Goal: Navigation & Orientation: Find specific page/section

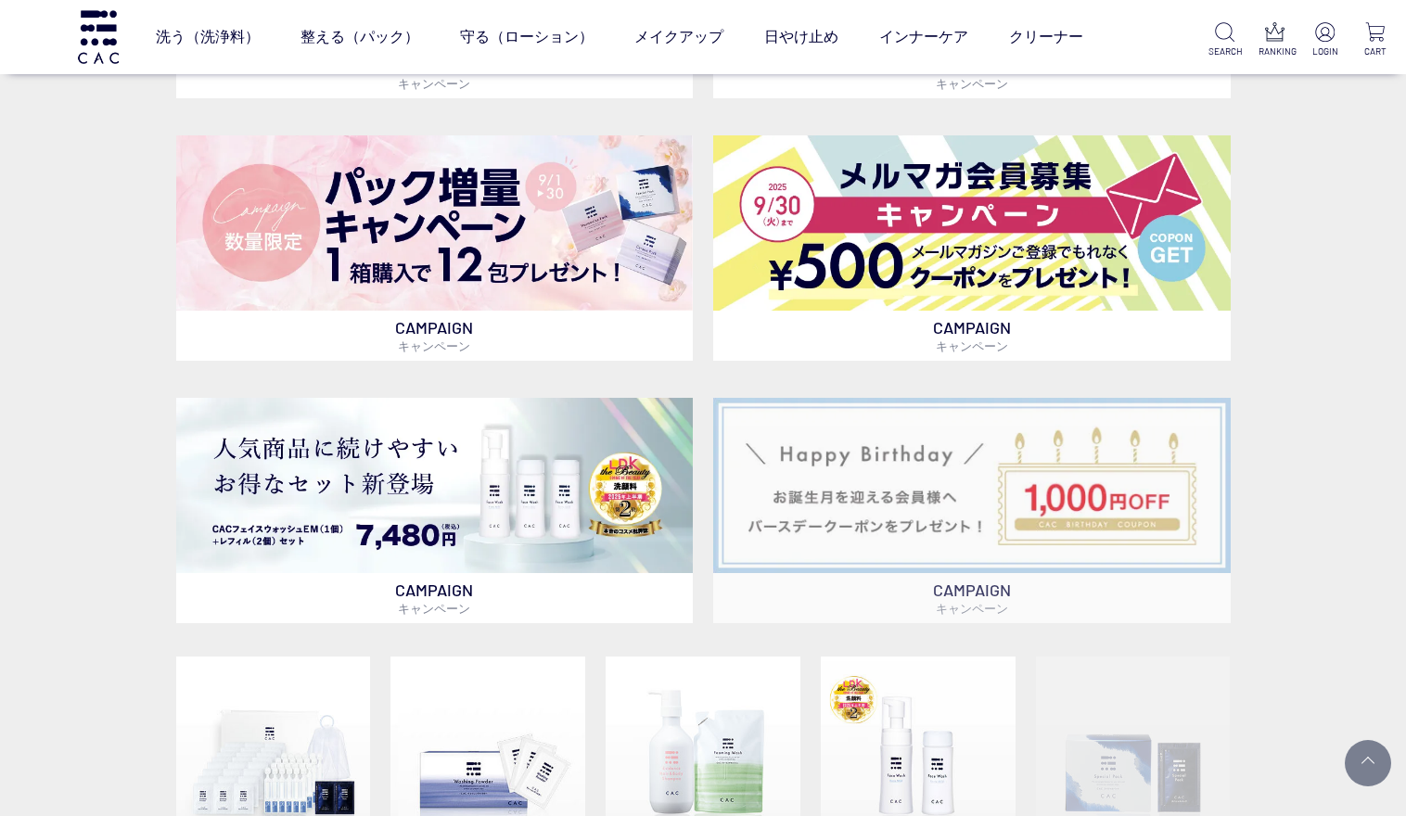
scroll to position [1043, 0]
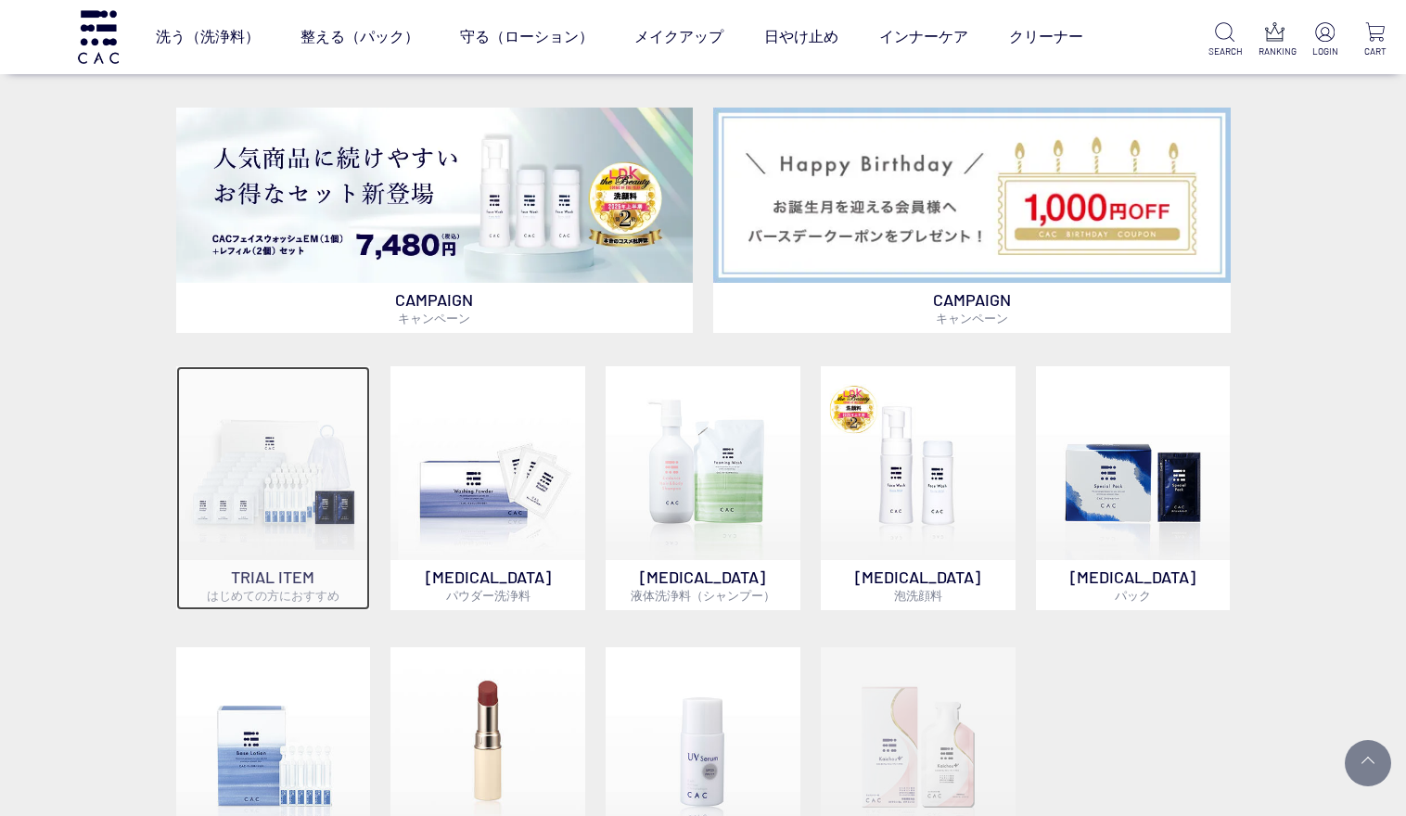
click at [312, 470] on img at bounding box center [273, 463] width 194 height 194
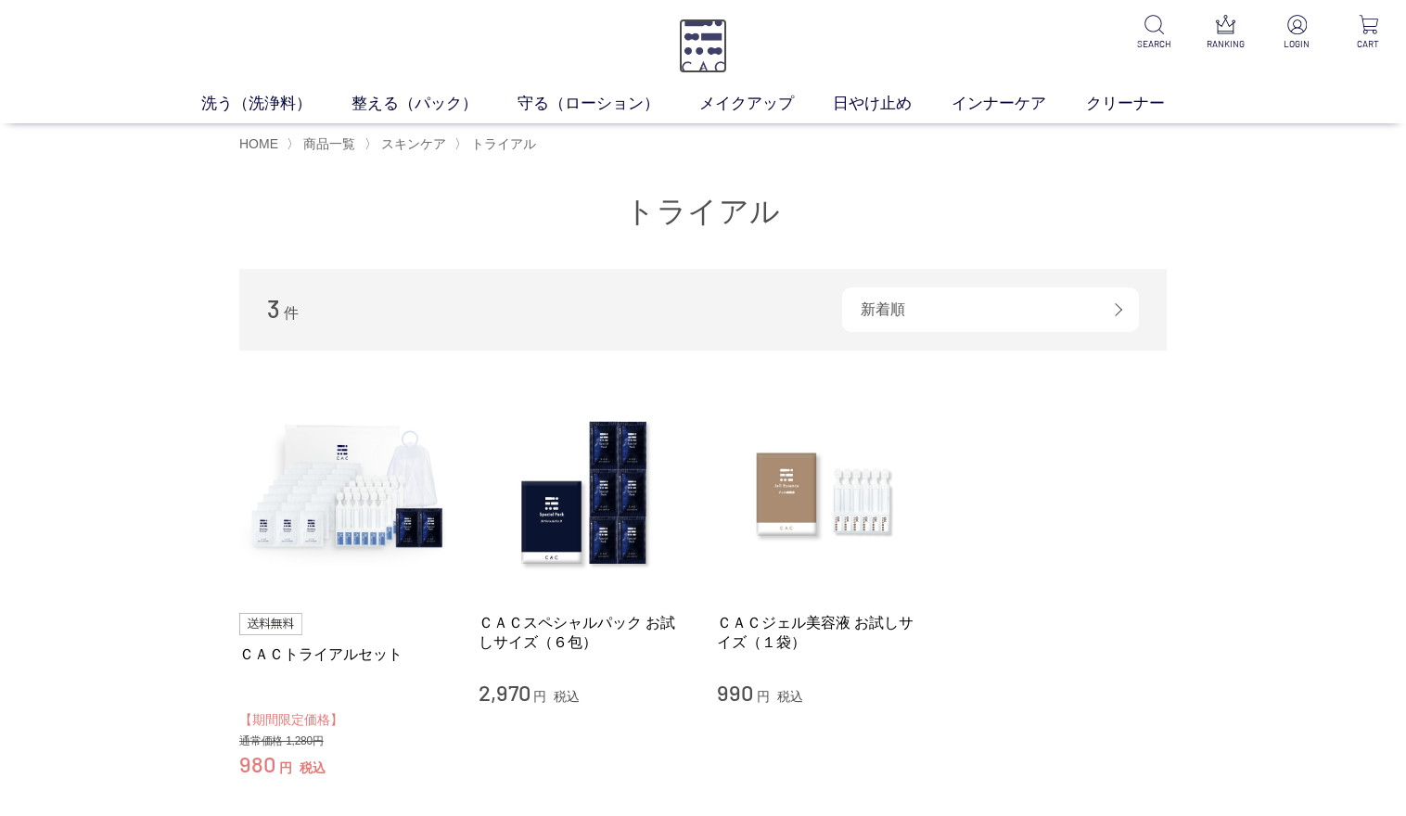
click at [700, 48] on img at bounding box center [703, 46] width 48 height 55
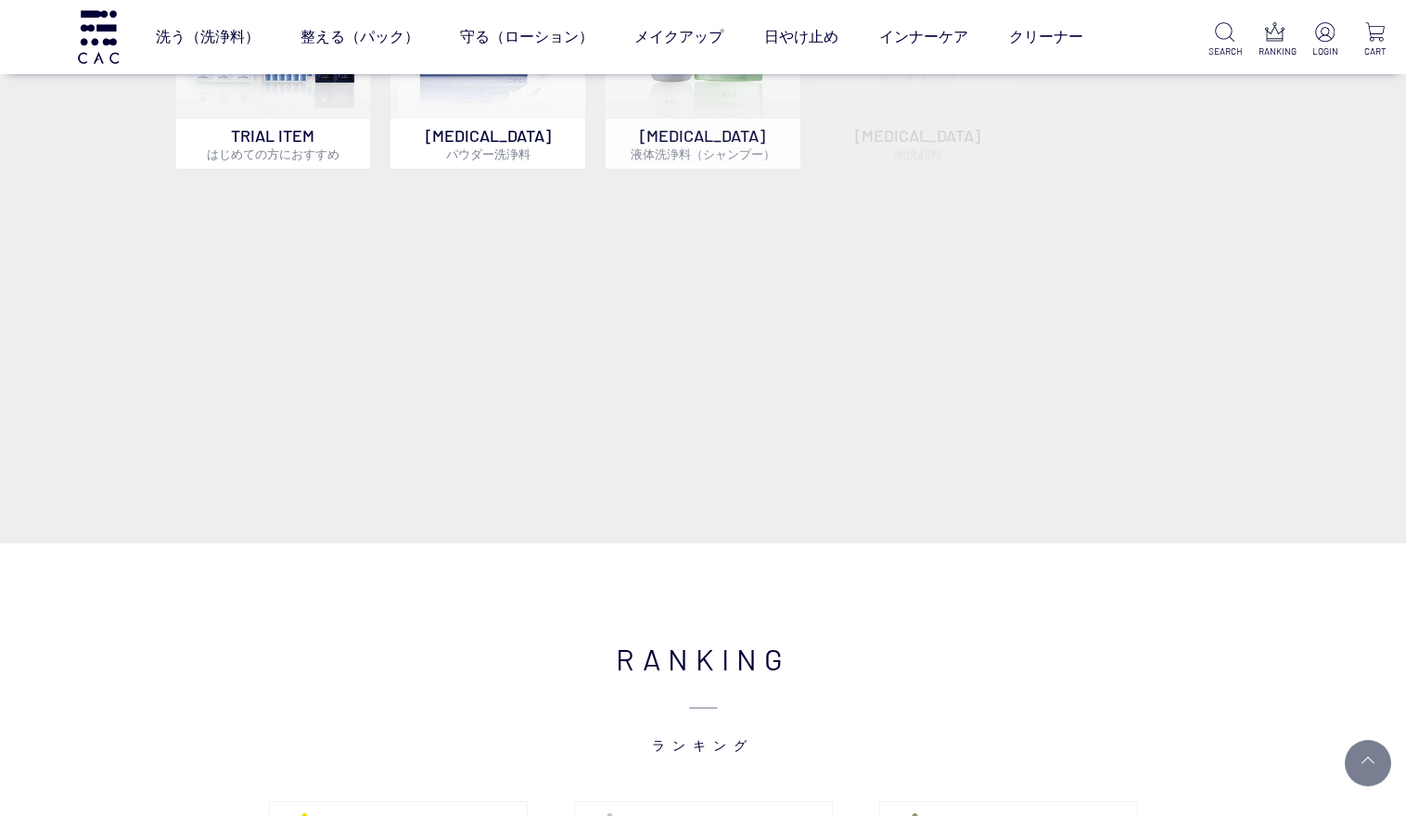
scroll to position [1507, 0]
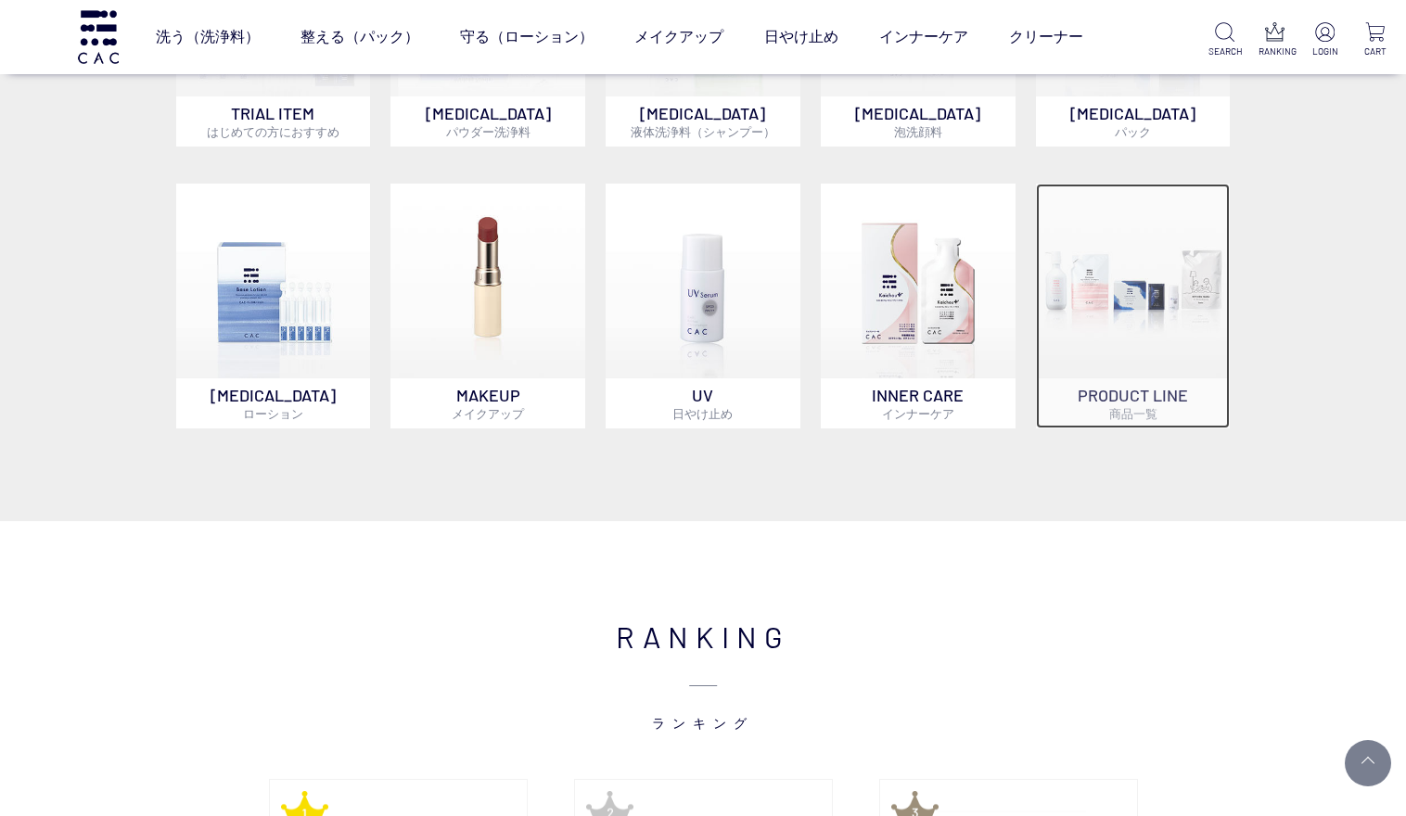
click at [1113, 326] on img at bounding box center [1133, 281] width 194 height 194
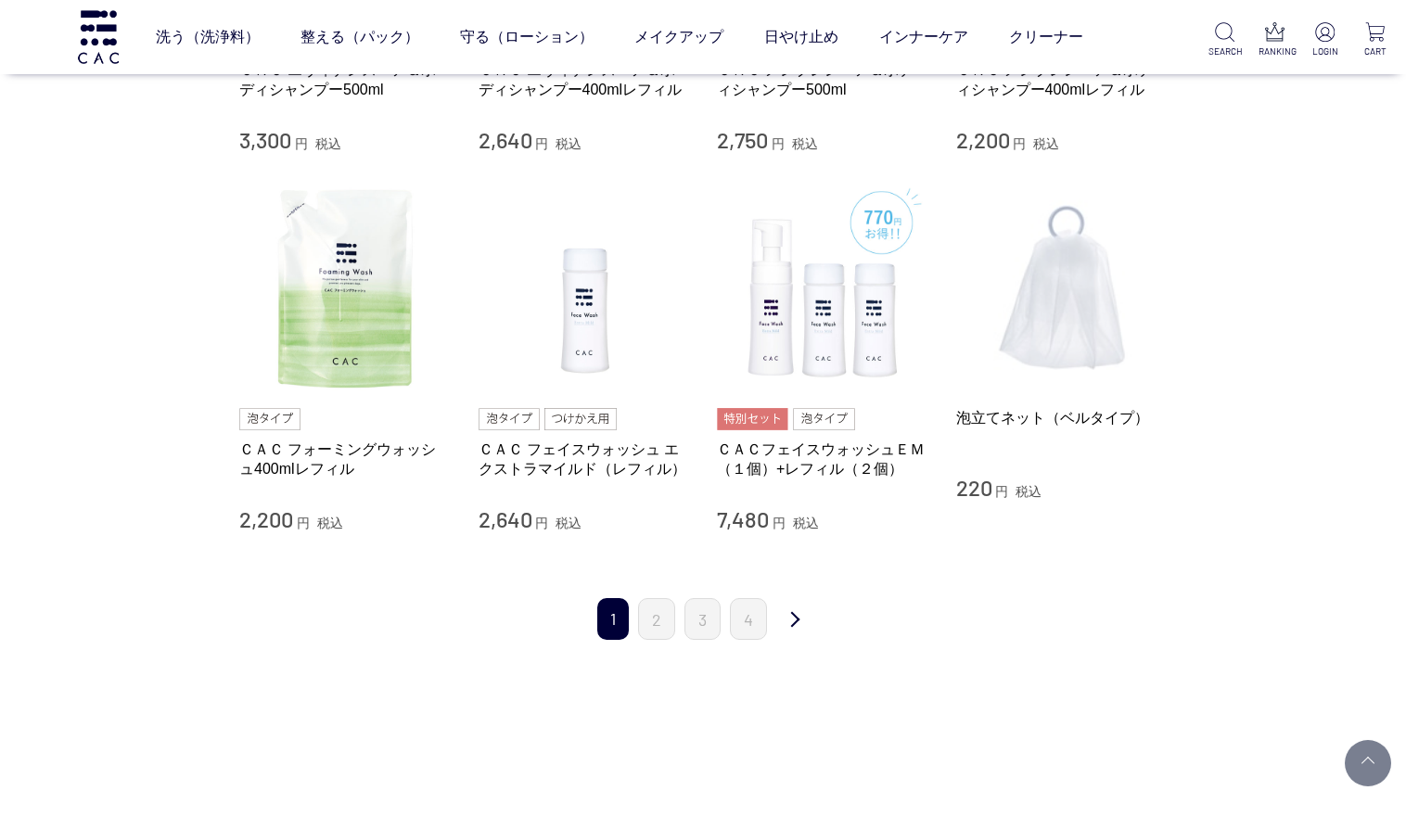
scroll to position [1855, 0]
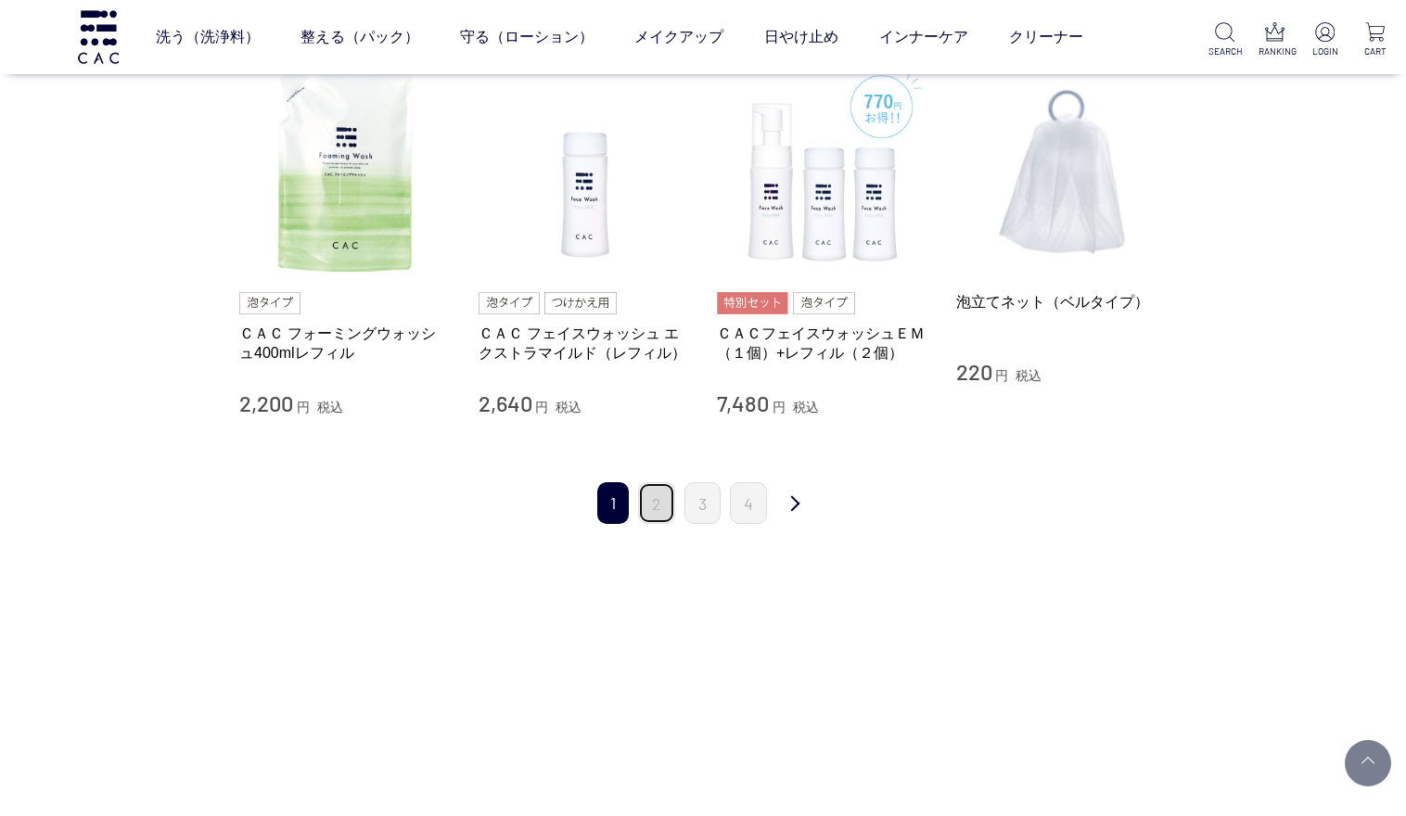
click at [663, 509] on link "2" at bounding box center [656, 503] width 37 height 42
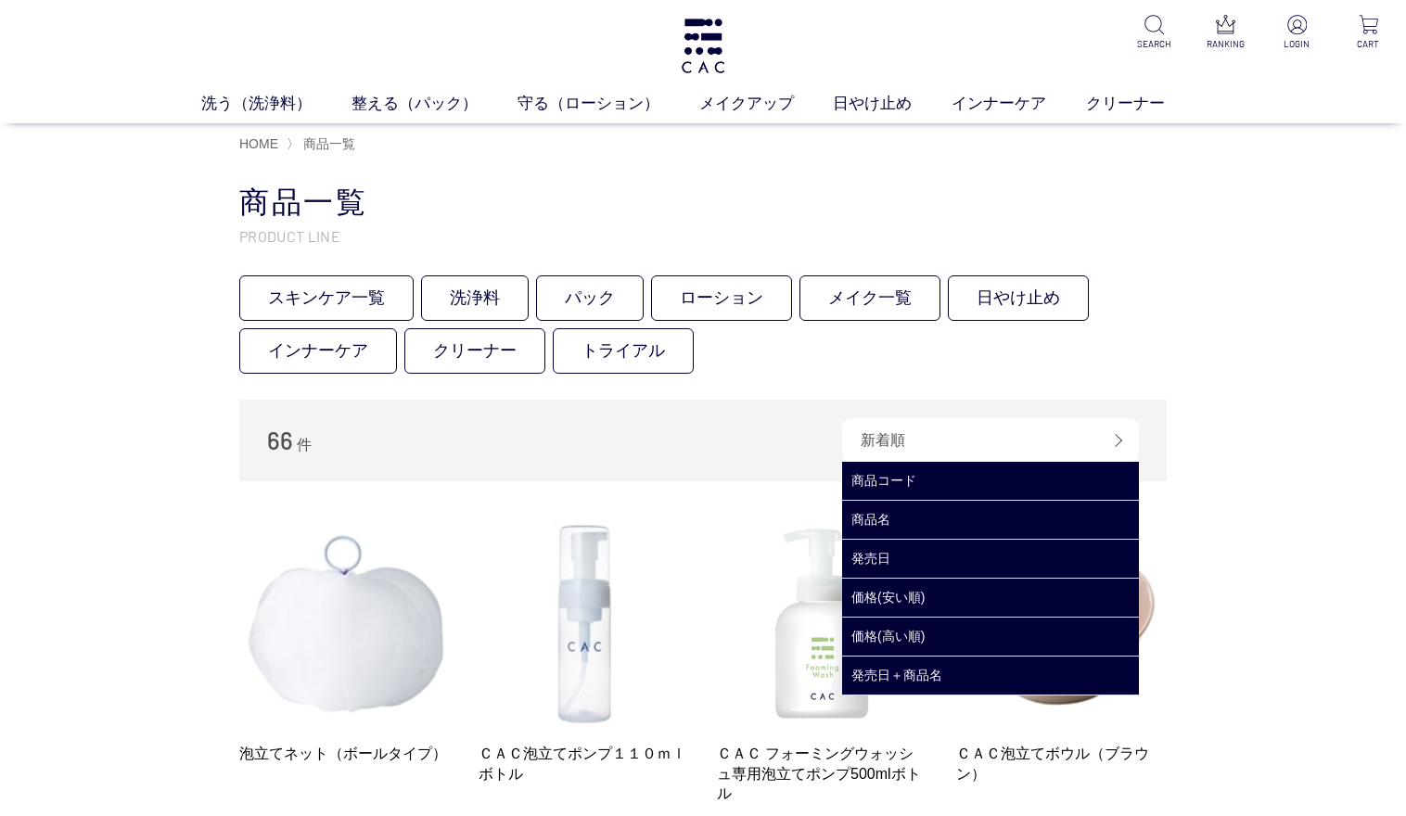
click at [1038, 428] on div "新着順" at bounding box center [990, 440] width 297 height 45
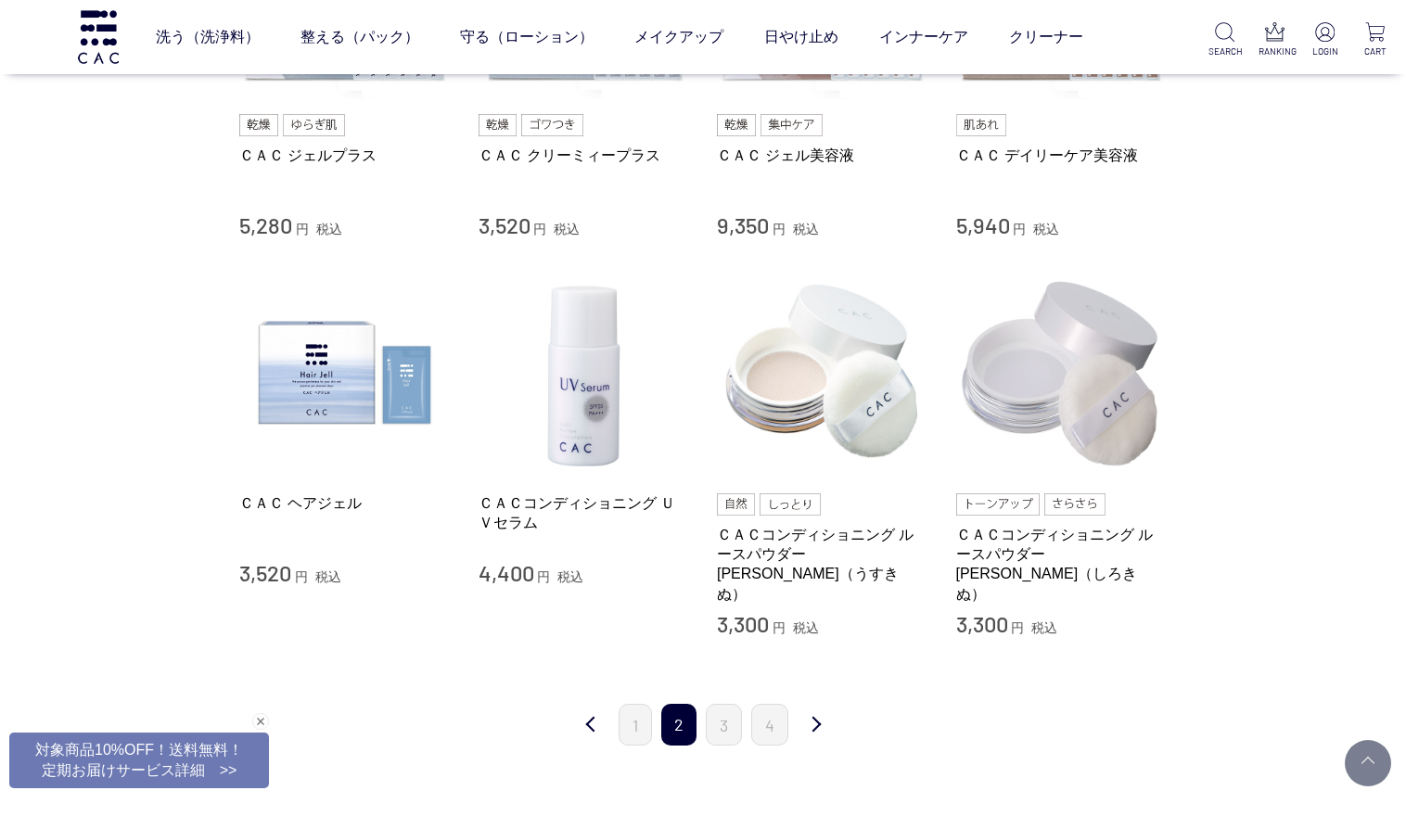
scroll to position [1739, 0]
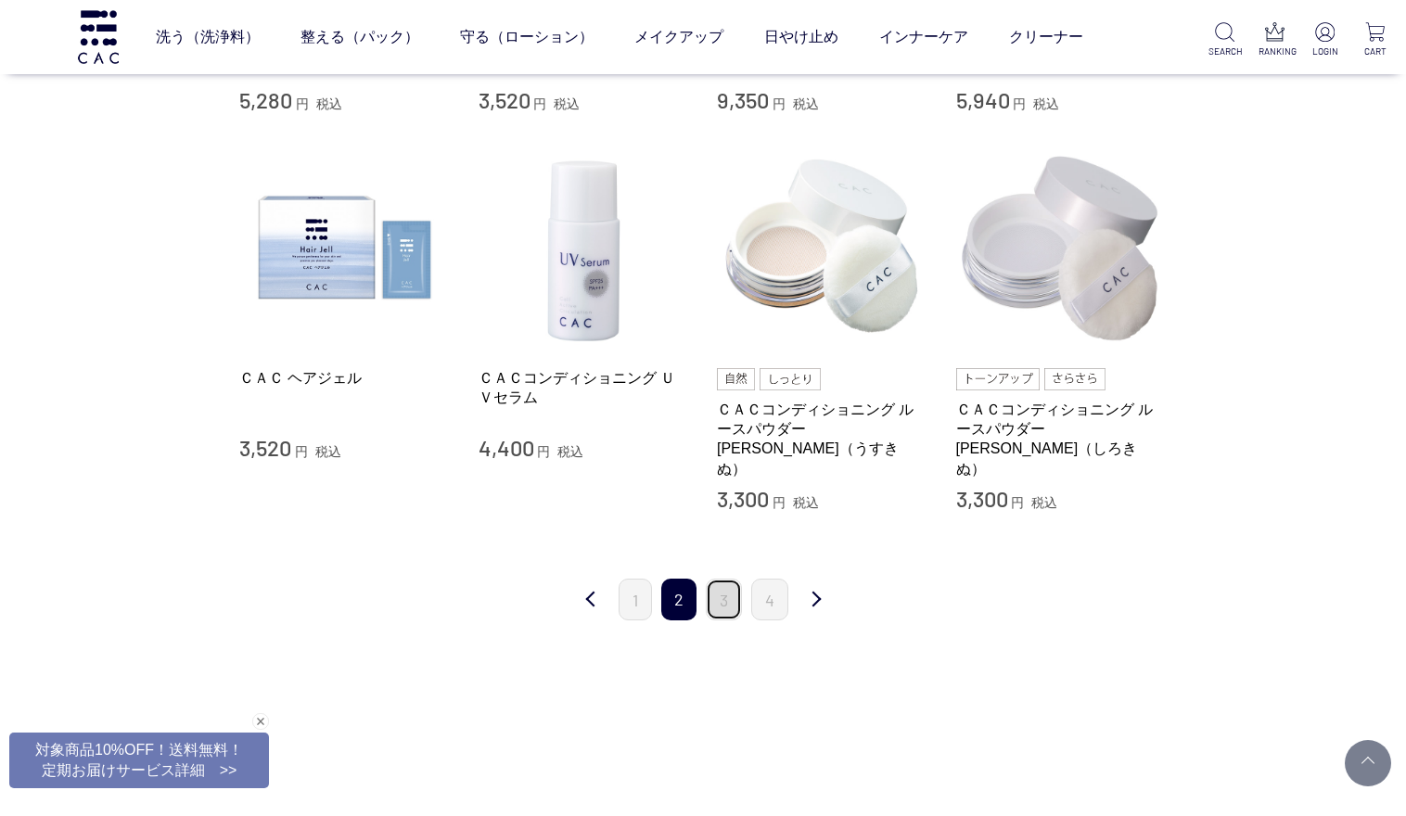
click at [734, 589] on link "3" at bounding box center [724, 600] width 36 height 42
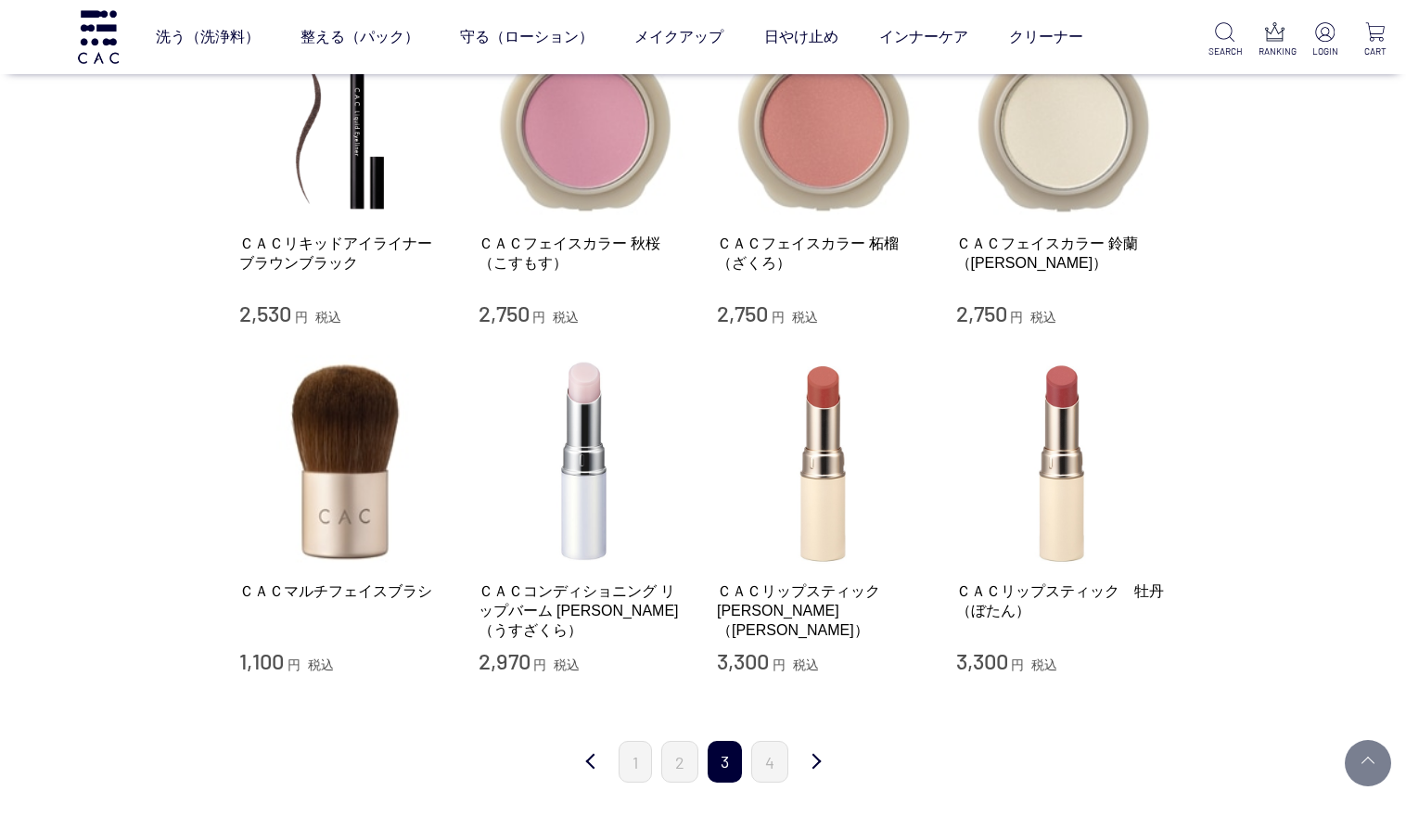
scroll to position [1739, 0]
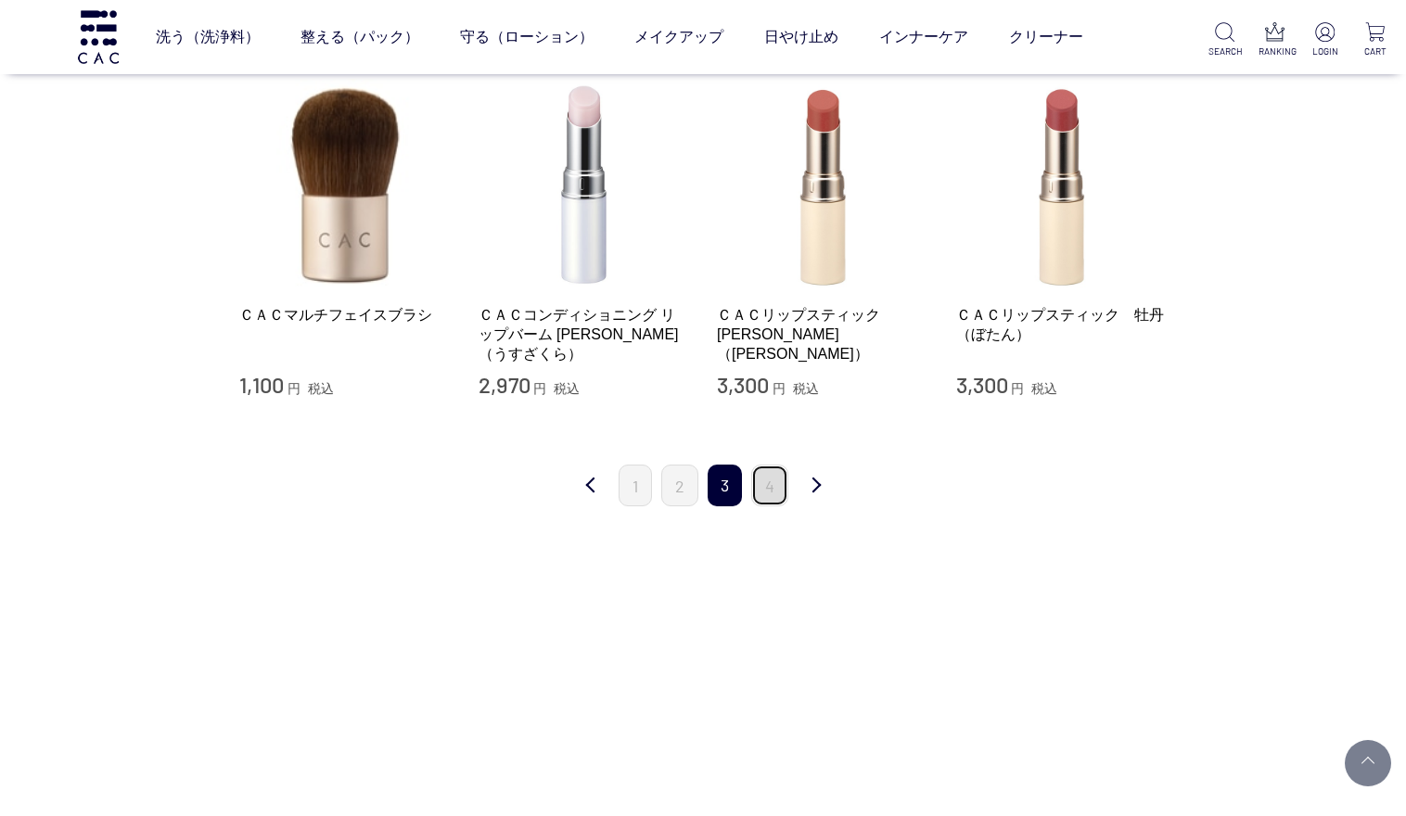
click at [751, 482] on link "4" at bounding box center [769, 486] width 37 height 42
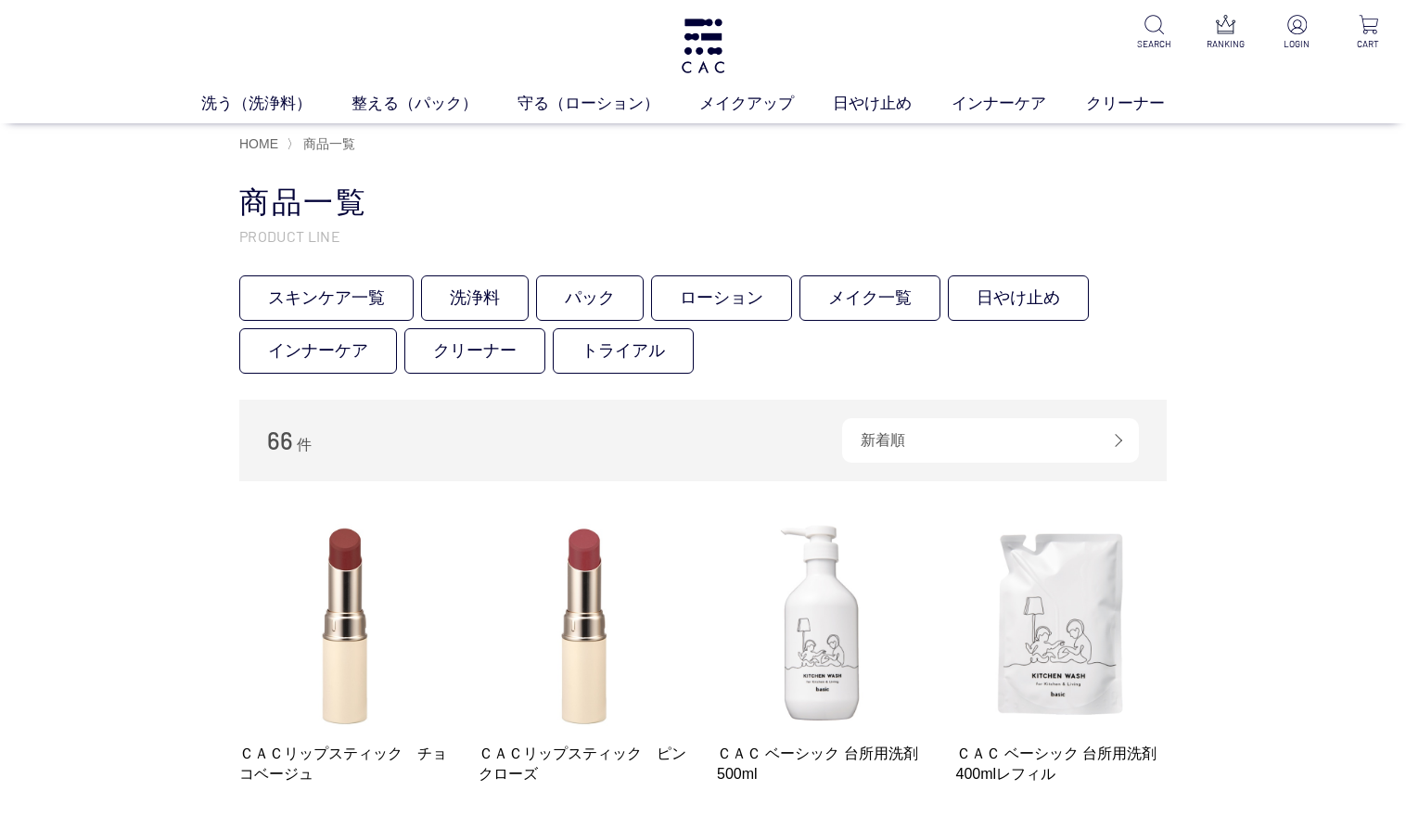
scroll to position [580, 0]
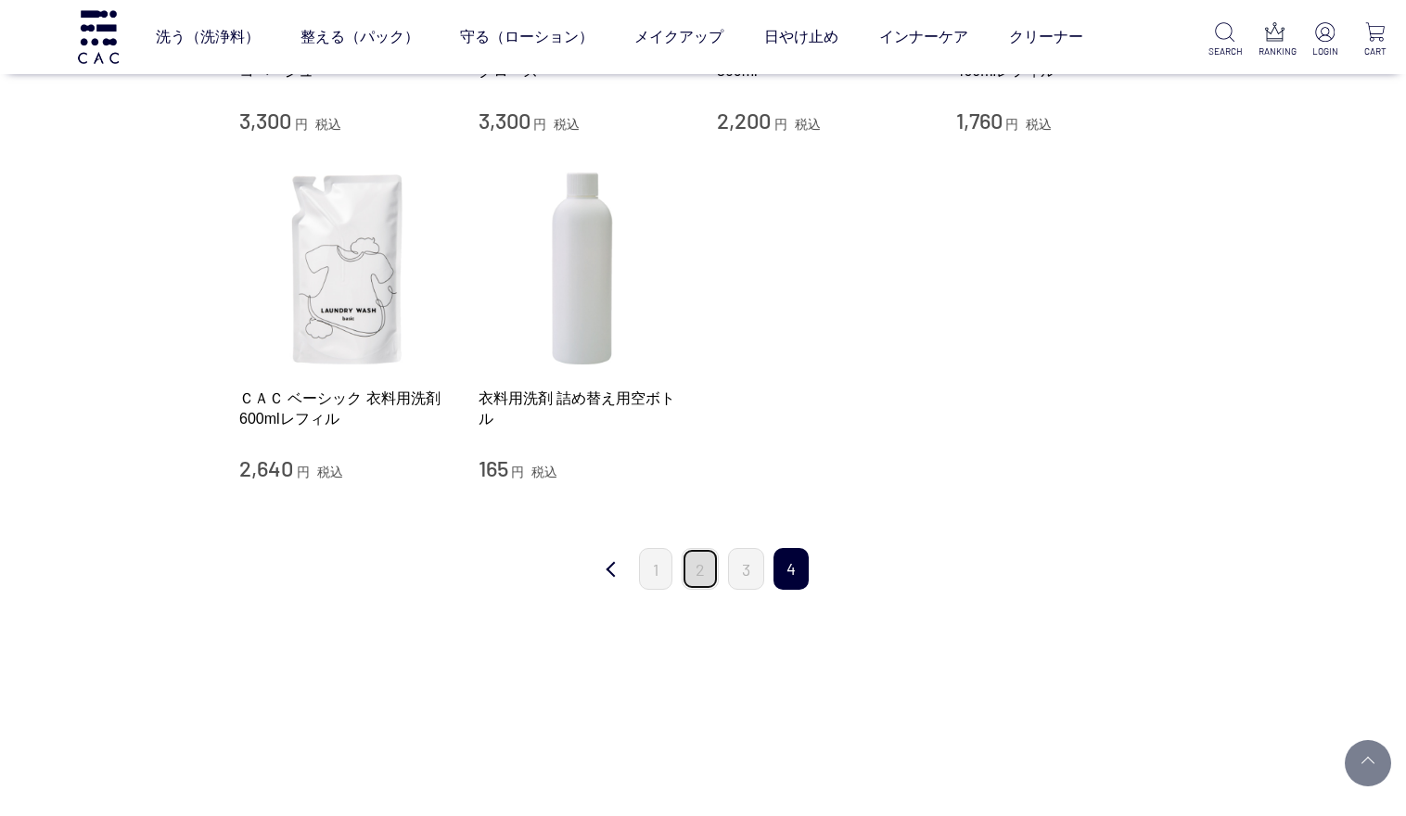
click at [689, 569] on link "2" at bounding box center [700, 569] width 37 height 42
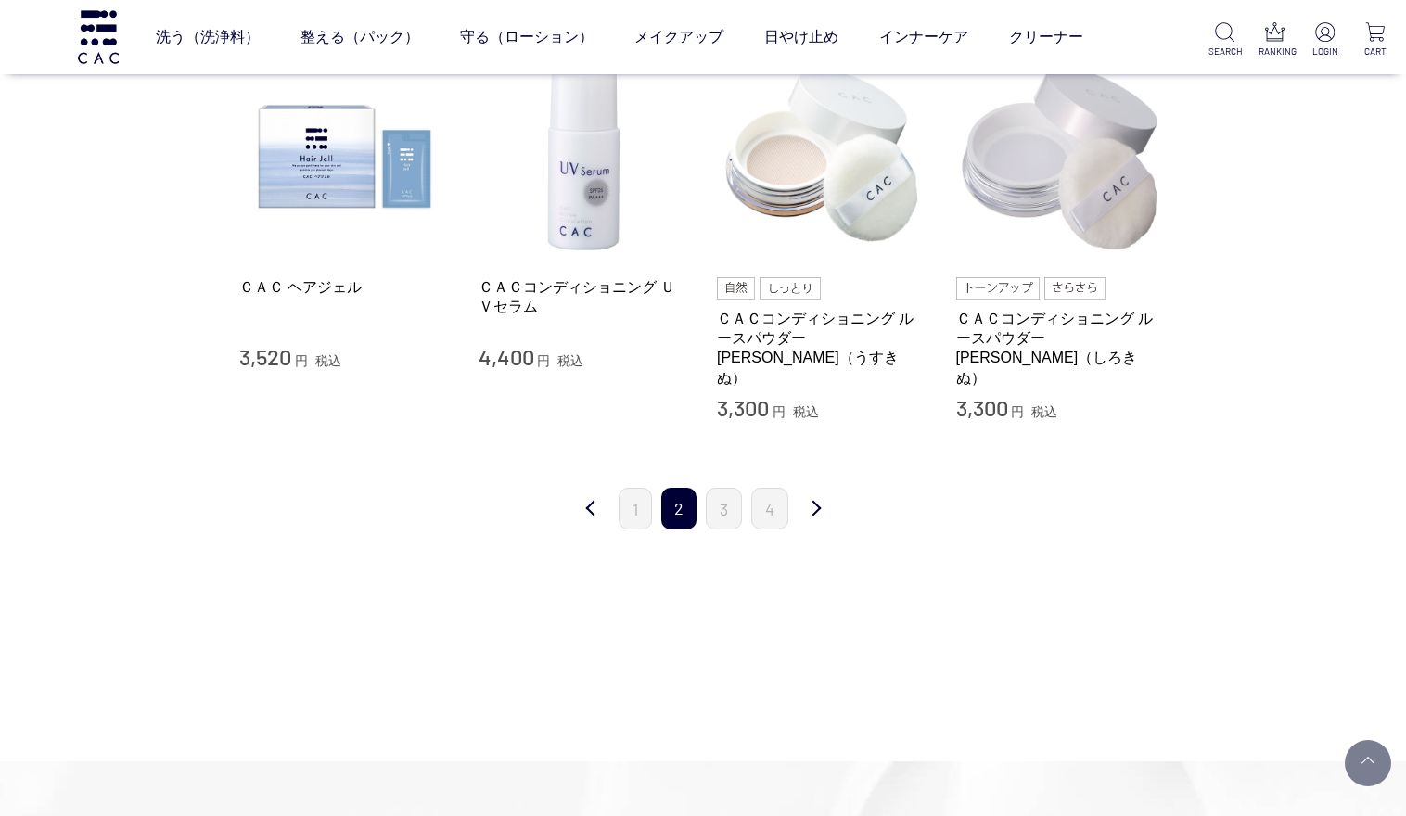
scroll to position [2087, 0]
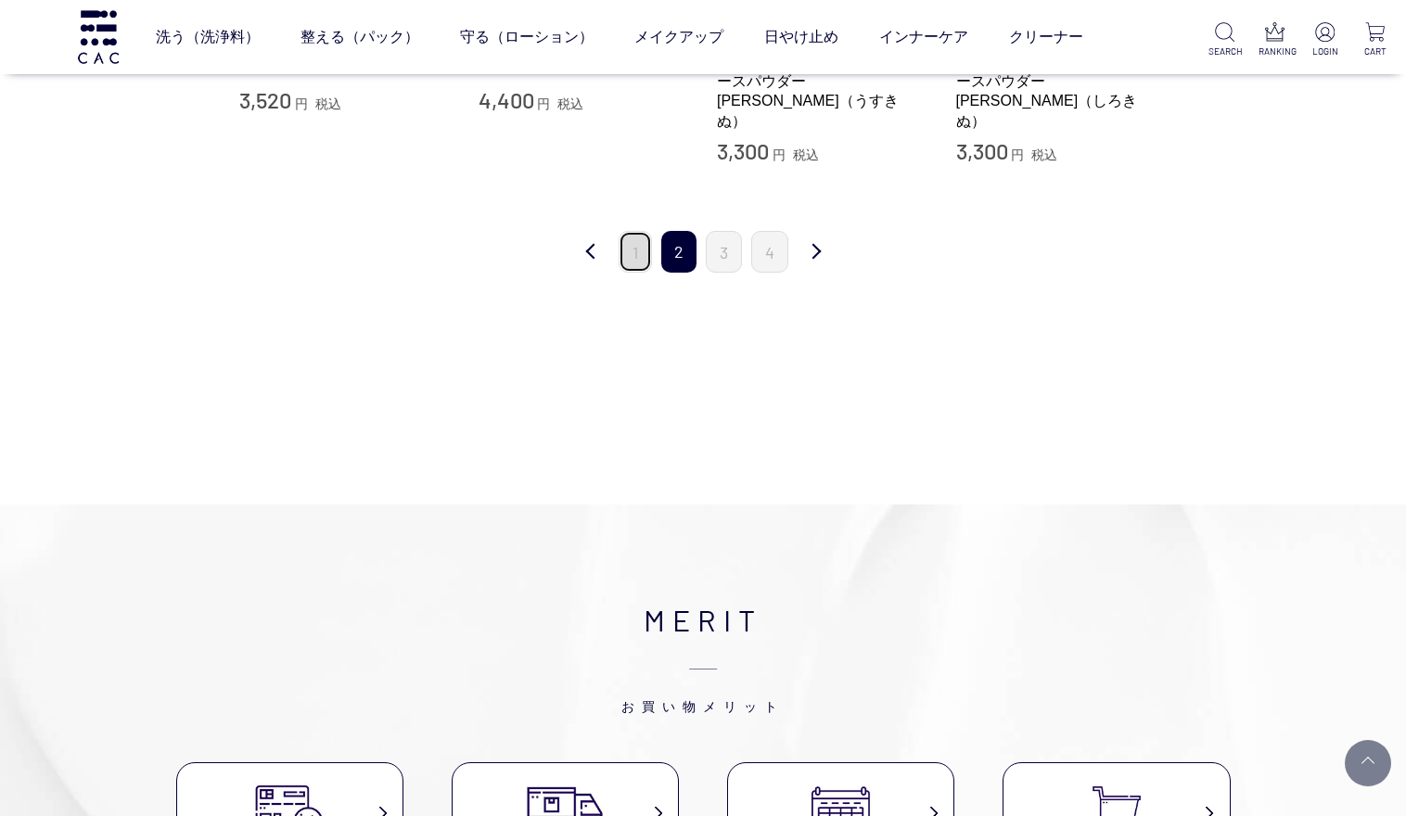
click at [637, 235] on link "1" at bounding box center [635, 252] width 33 height 42
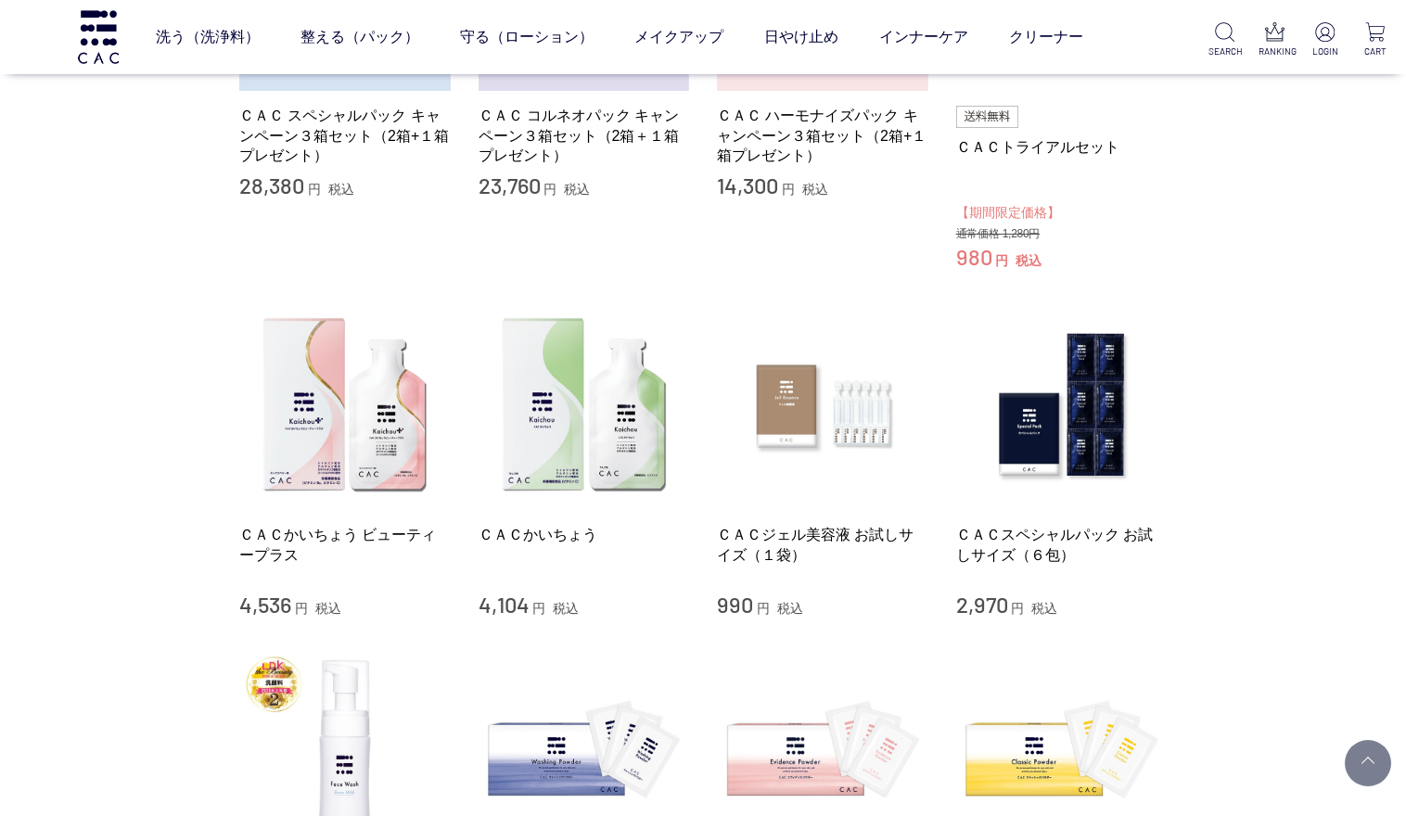
scroll to position [464, 0]
